Goal: Information Seeking & Learning: Learn about a topic

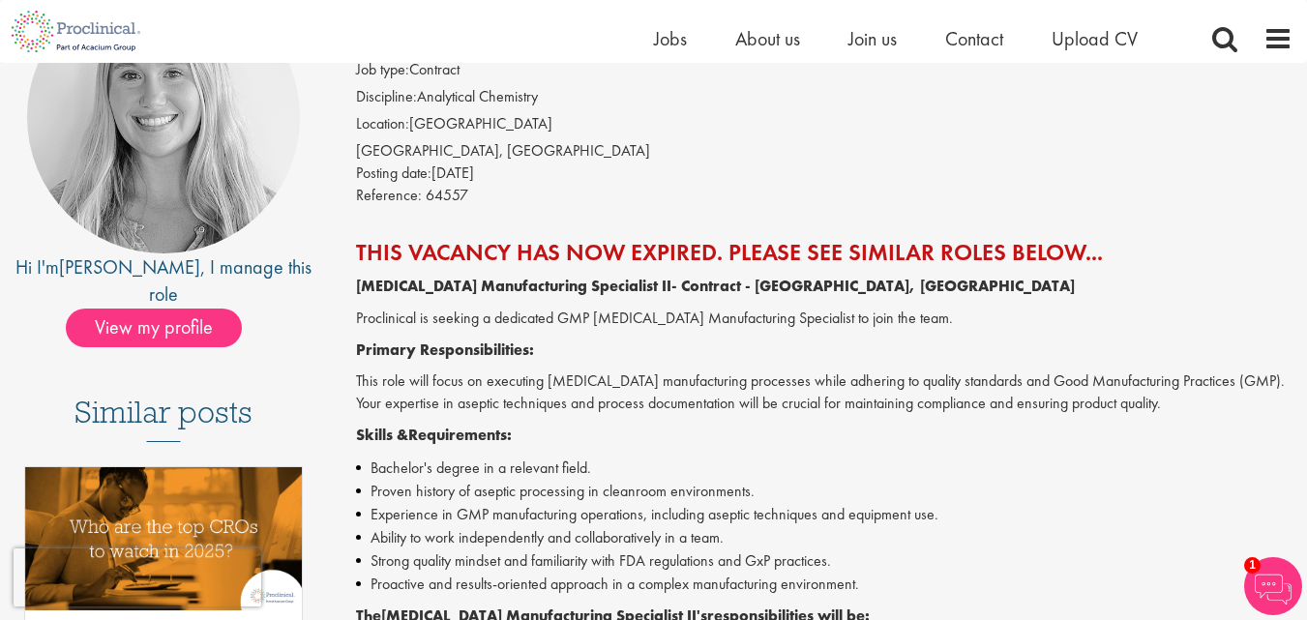
scroll to position [290, 0]
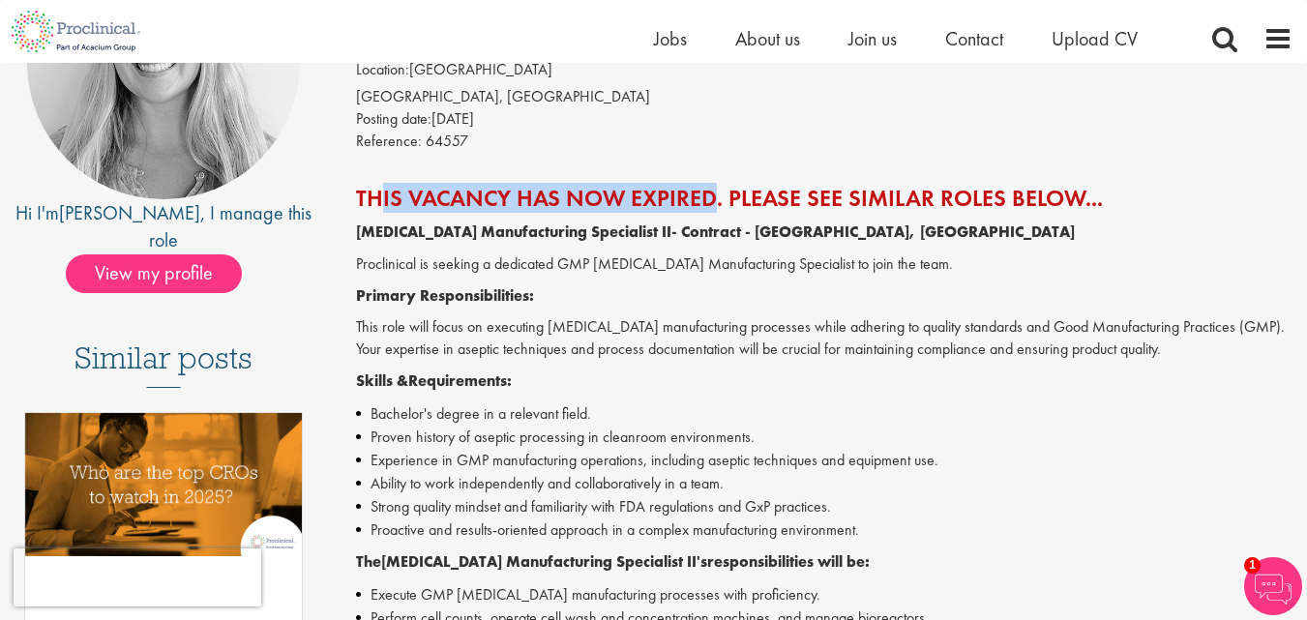
drag, startPoint x: 378, startPoint y: 169, endPoint x: 704, endPoint y: 186, distance: 326.3
click at [704, 186] on div "[MEDICAL_DATA] Manufacturing Specialist II Salary: US$25 - US$31 per hour Job t…" at bounding box center [817, 609] width 980 height 1364
click at [704, 186] on h2 "This vacancy has now expired. Please see similar roles below..." at bounding box center [824, 198] width 936 height 25
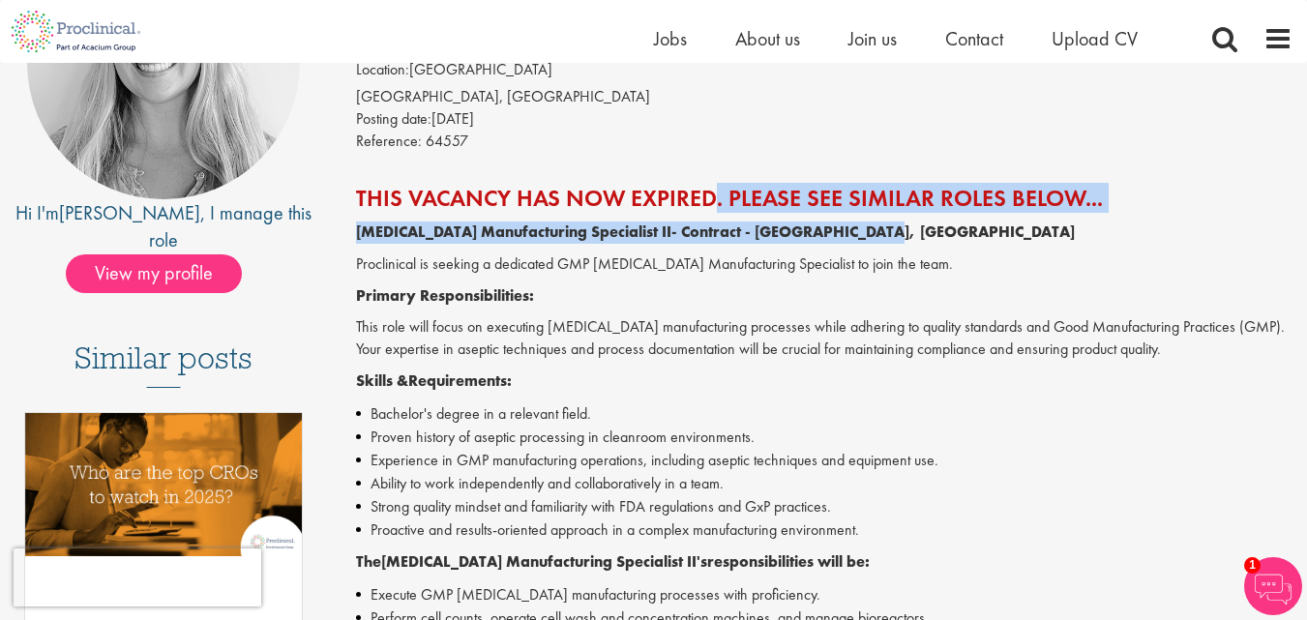
drag, startPoint x: 939, startPoint y: 229, endPoint x: 1040, endPoint y: 238, distance: 101.0
click at [1040, 238] on p "[MEDICAL_DATA] Manufacturing Specialist II - Contract - [GEOGRAPHIC_DATA], [GEO…" at bounding box center [824, 232] width 936 height 22
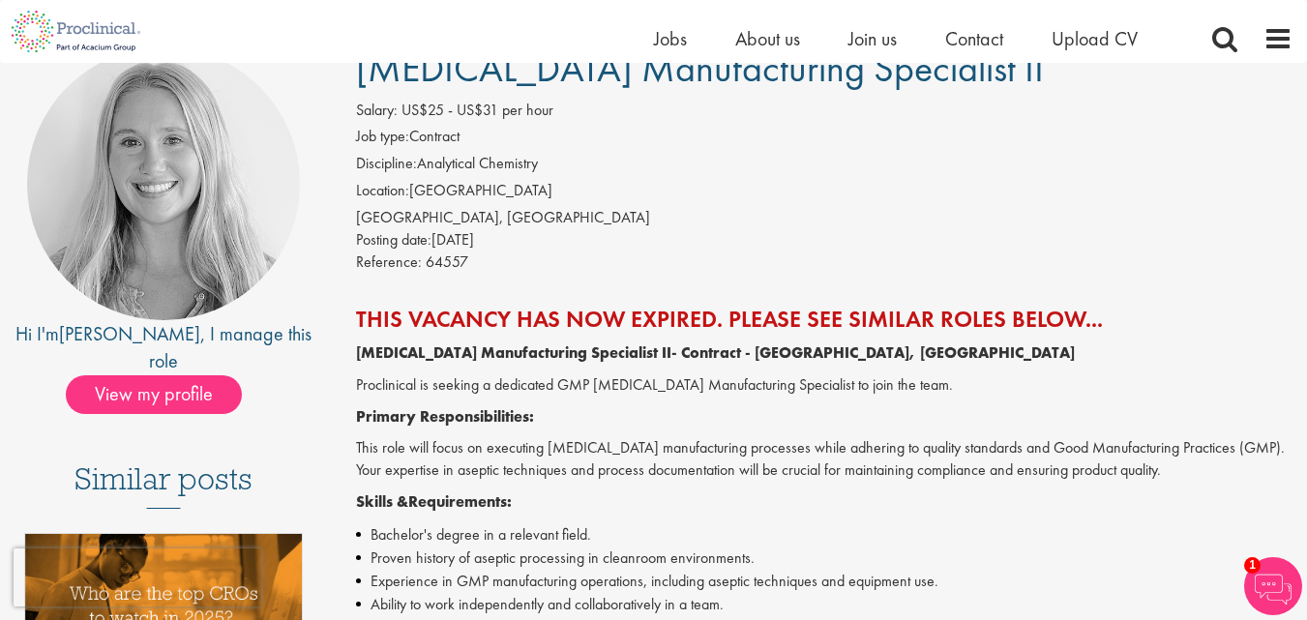
scroll to position [148, 0]
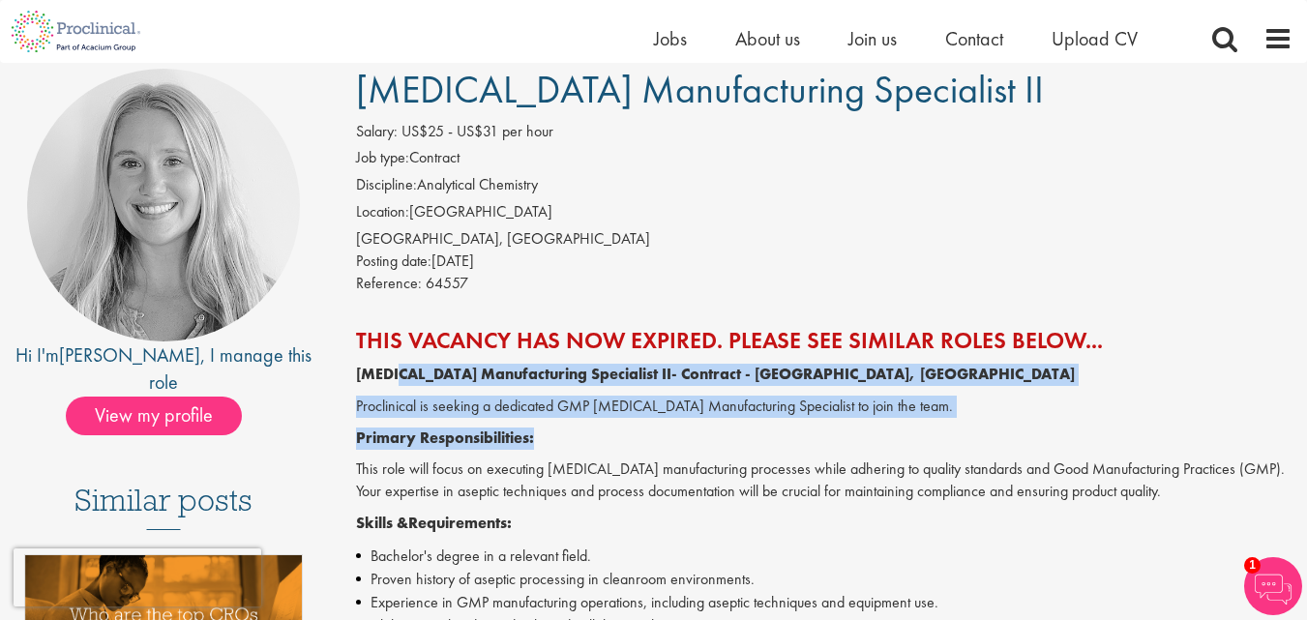
drag, startPoint x: 384, startPoint y: 380, endPoint x: 779, endPoint y: 446, distance: 401.0
click at [779, 448] on p "Primary Responsibilities:" at bounding box center [824, 438] width 936 height 22
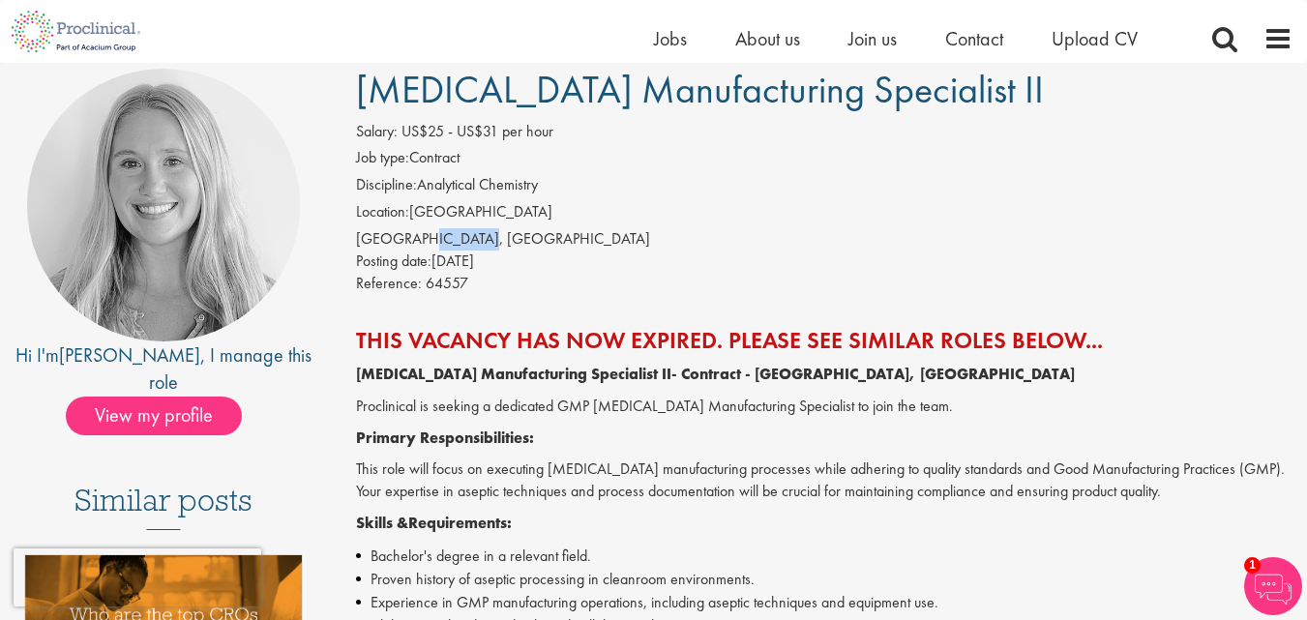
drag, startPoint x: 414, startPoint y: 249, endPoint x: 526, endPoint y: 257, distance: 112.5
click at [524, 255] on div "Salary: US$25 - US$31 per hour Job type: Contract Discipline: Analytical Chemis…" at bounding box center [823, 210] width 965 height 179
click at [526, 257] on div "Posting date: [DATE]" at bounding box center [824, 261] width 936 height 22
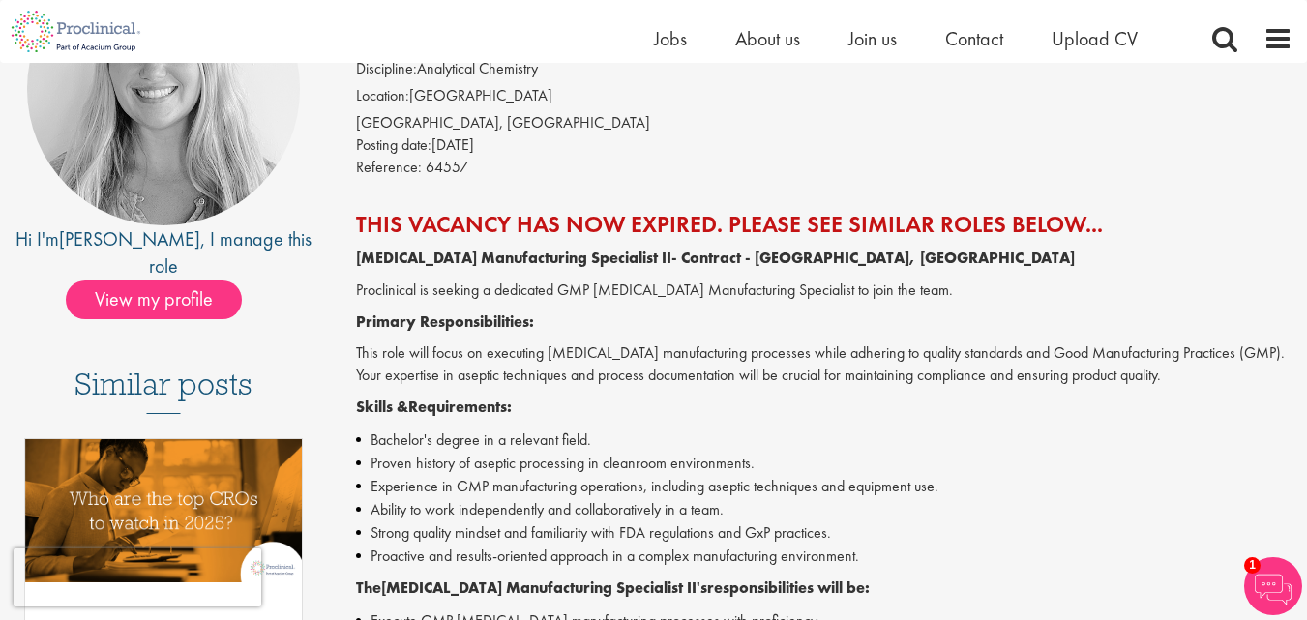
scroll to position [245, 0]
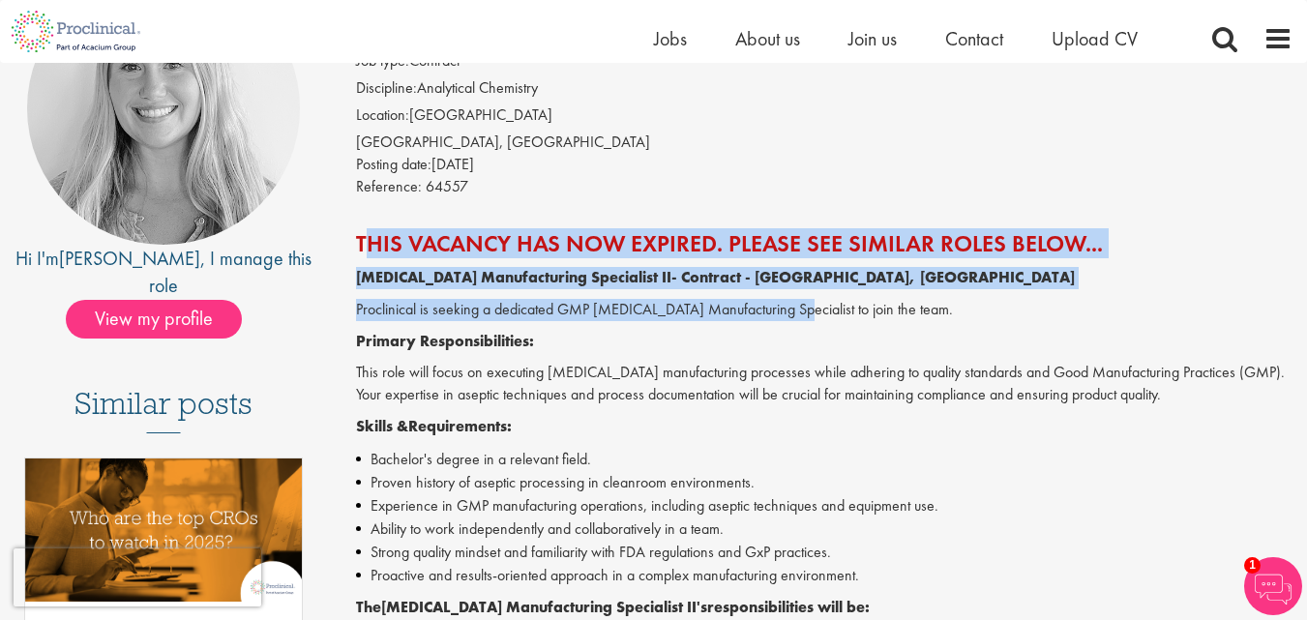
drag, startPoint x: 352, startPoint y: 245, endPoint x: 793, endPoint y: 293, distance: 443.6
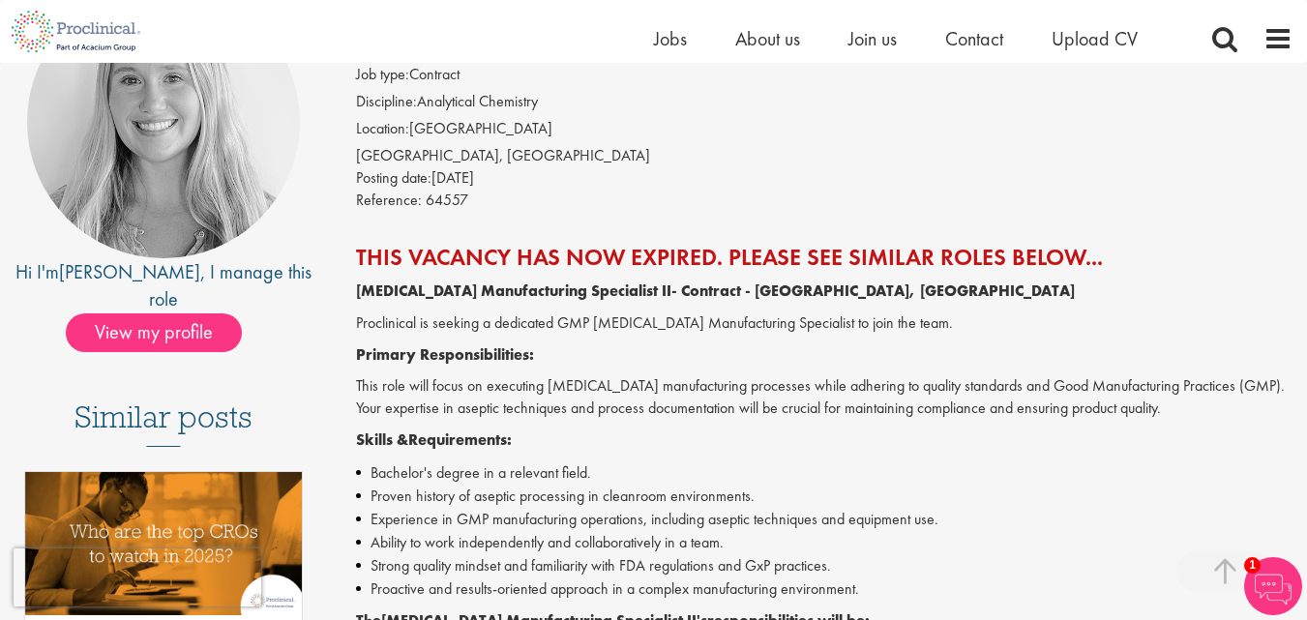
scroll to position [51, 0]
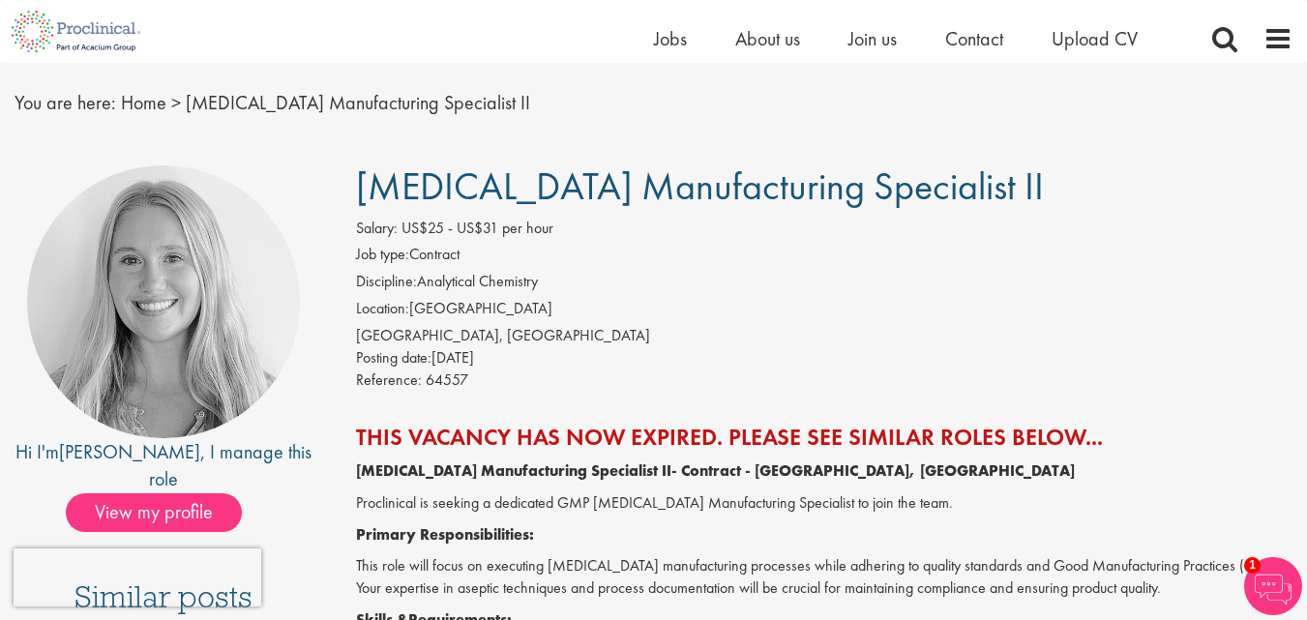
drag, startPoint x: 402, startPoint y: 275, endPoint x: 603, endPoint y: 321, distance: 206.4
click at [603, 321] on ol "Job type: Contract Discipline: Analytical Chemistry Location: [GEOGRAPHIC_DATA]" at bounding box center [824, 284] width 936 height 81
click at [603, 321] on li "Location: [GEOGRAPHIC_DATA]" at bounding box center [824, 311] width 936 height 27
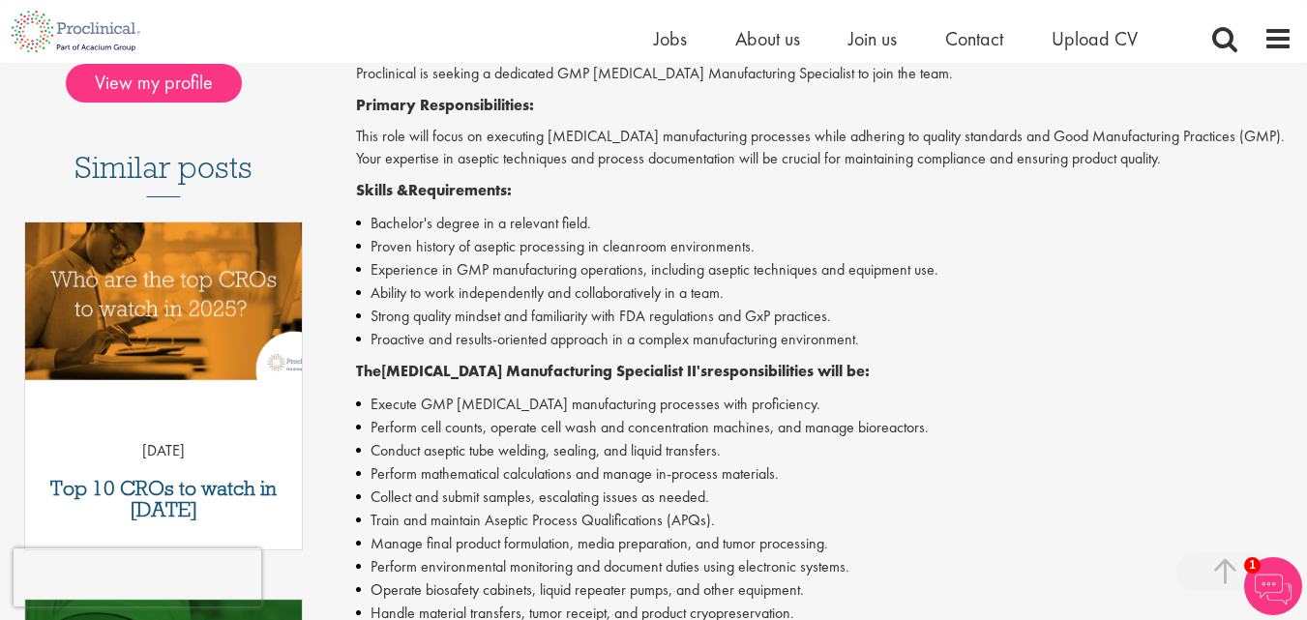
scroll to position [484, 0]
